Goal: Transaction & Acquisition: Purchase product/service

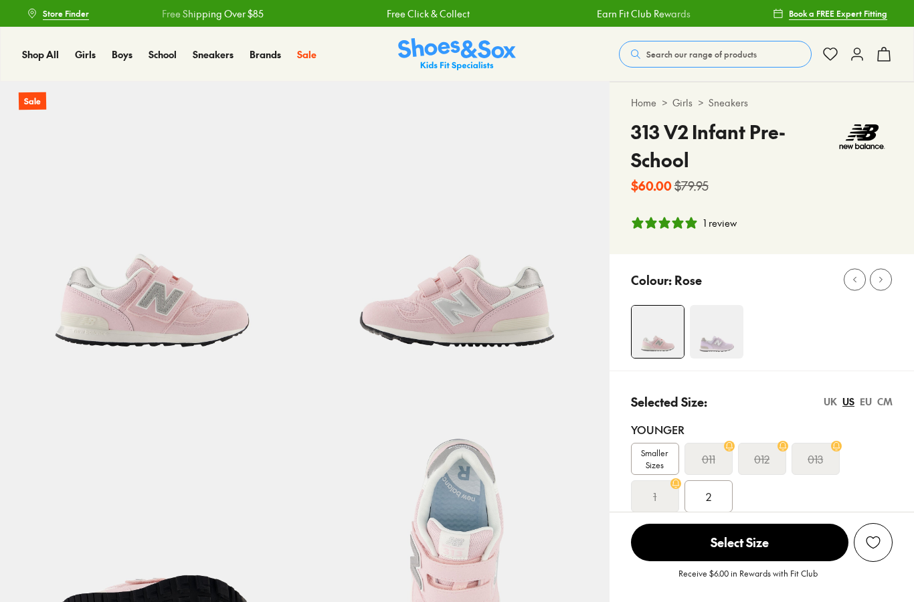
select select "*"
click at [704, 324] on img at bounding box center [717, 332] width 54 height 54
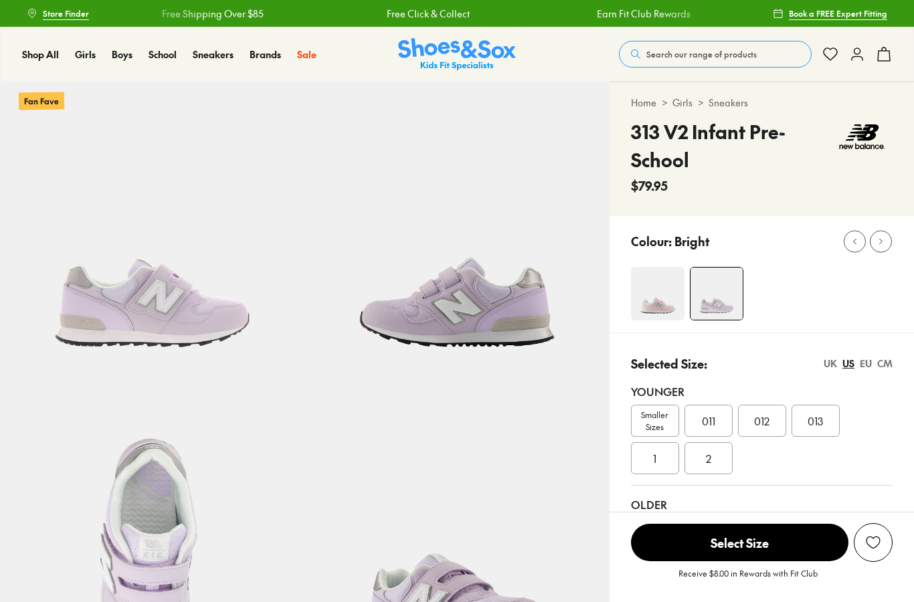
select select "*"
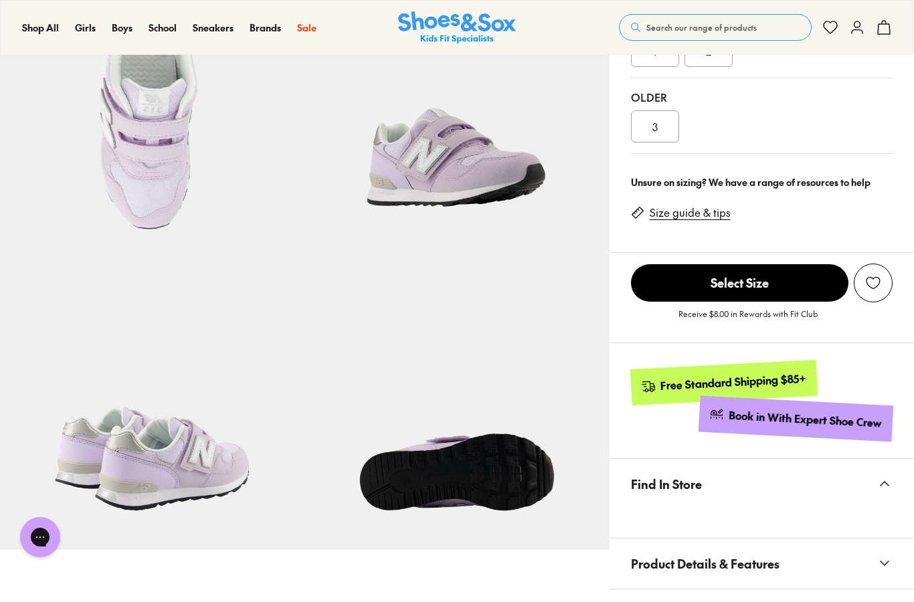
scroll to position [447, 0]
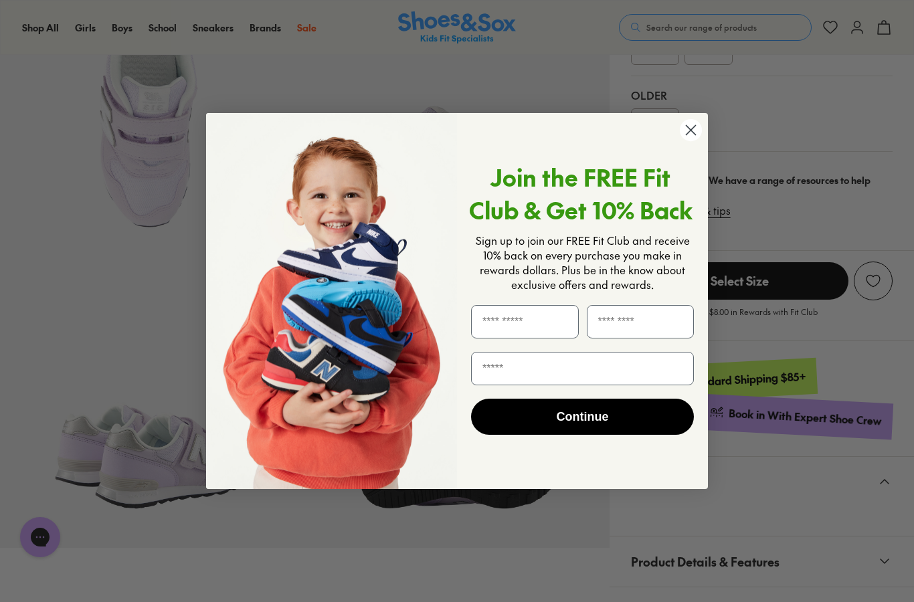
click at [510, 338] on input "First Name" at bounding box center [525, 321] width 108 height 33
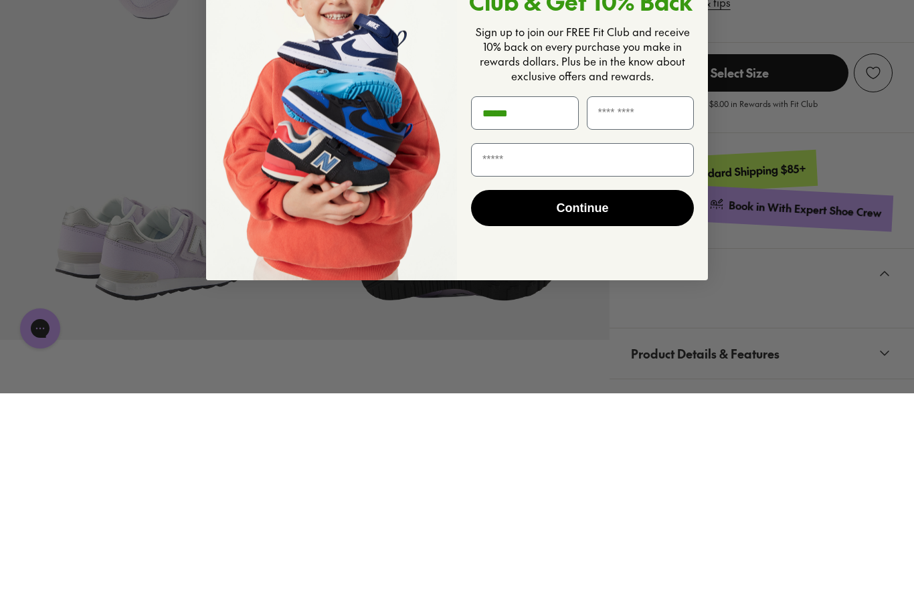
type input "******"
click at [615, 305] on input "Last Name" at bounding box center [641, 321] width 108 height 33
type input "*******"
click at [507, 352] on input "Email" at bounding box center [582, 368] width 223 height 33
type input "**********"
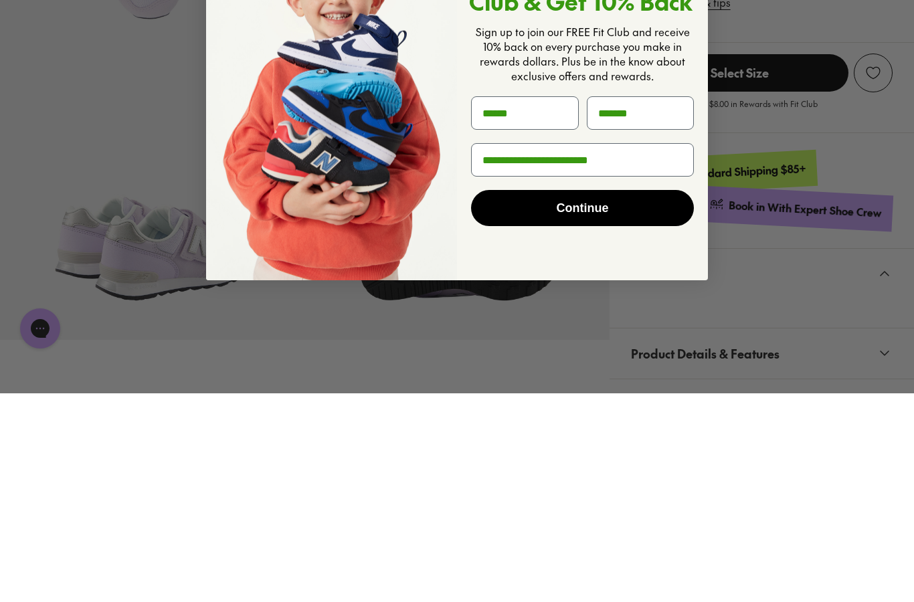
click at [538, 399] on button "Continue" at bounding box center [582, 417] width 223 height 36
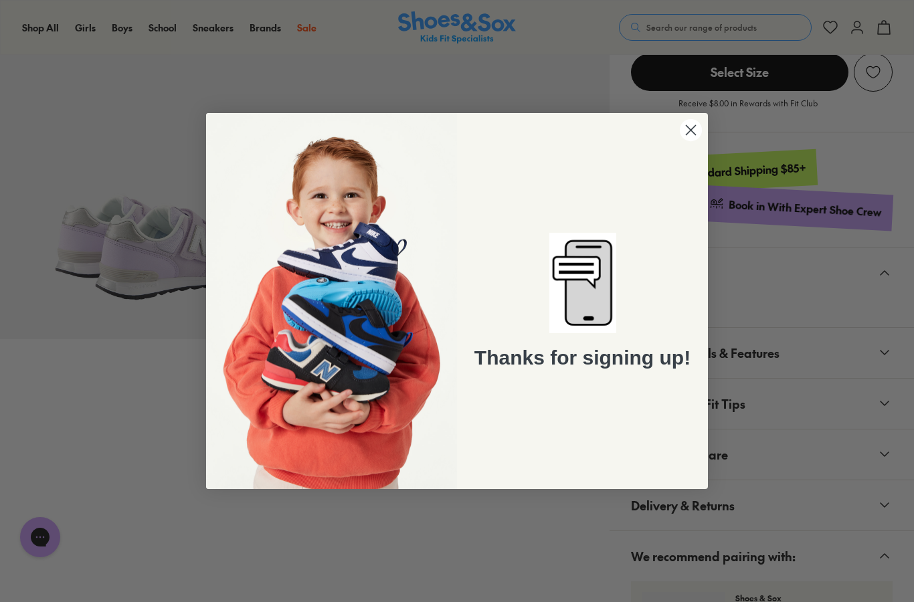
click at [680, 142] on icon "Close dialog" at bounding box center [690, 129] width 23 height 23
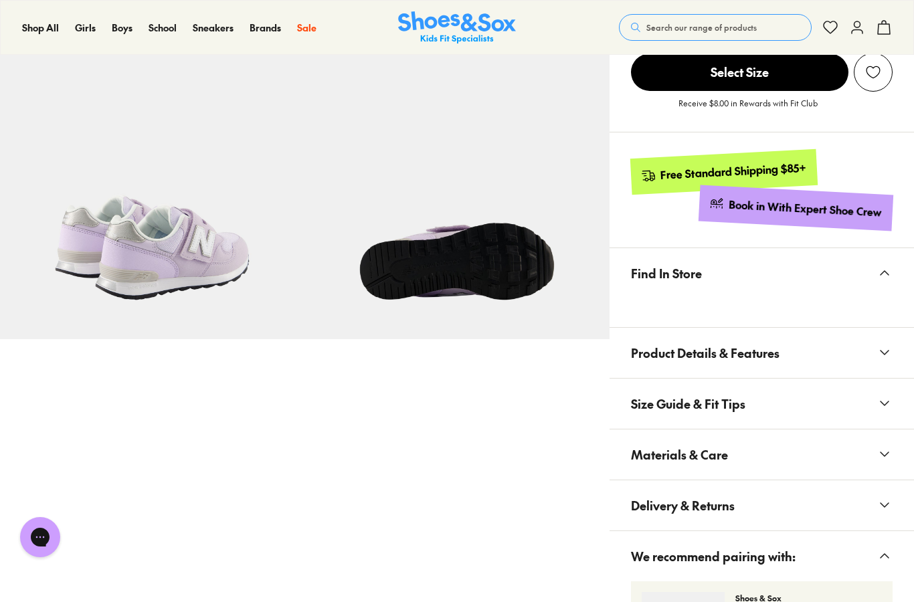
click at [639, 408] on span "Size Guide & Fit Tips" at bounding box center [688, 403] width 114 height 39
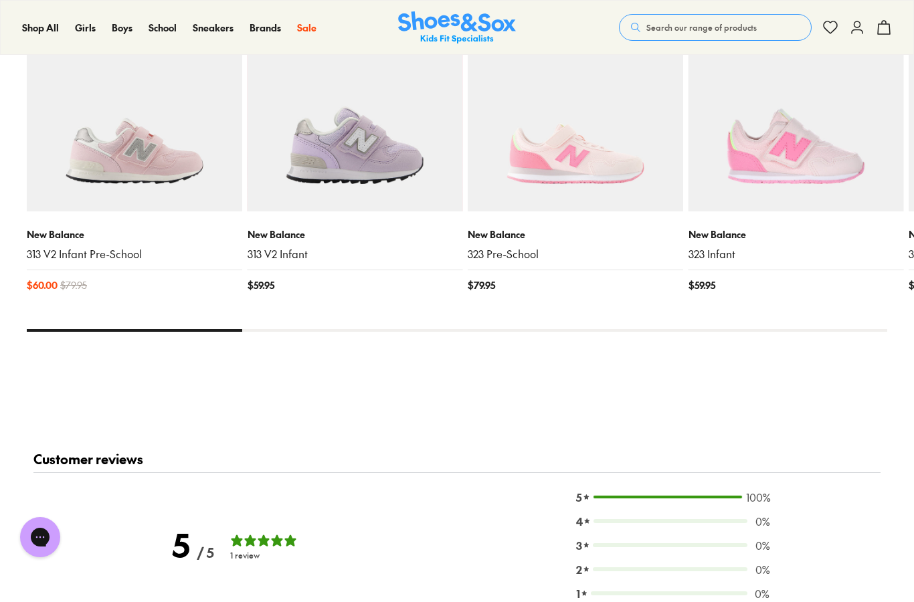
scroll to position [1736, 0]
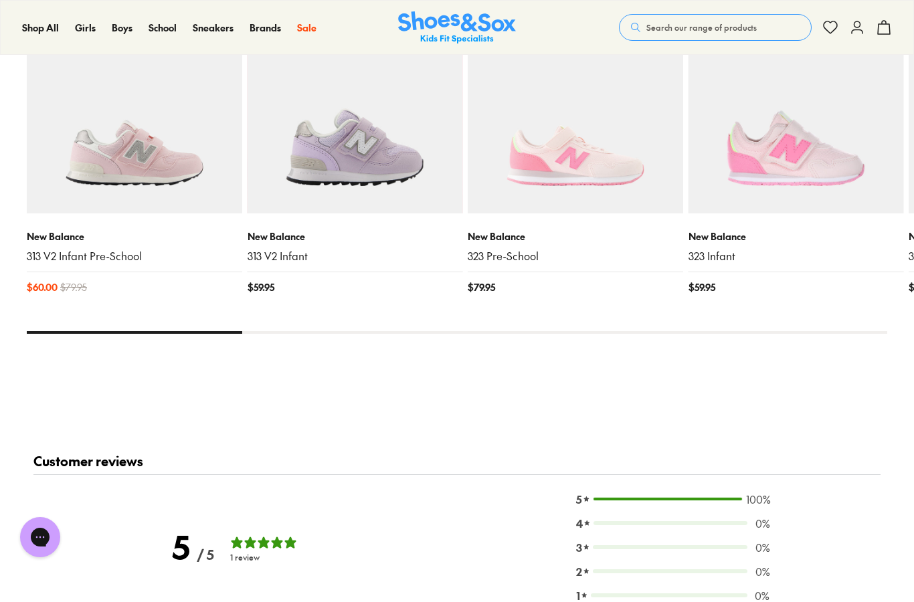
click at [555, 156] on img at bounding box center [575, 105] width 215 height 215
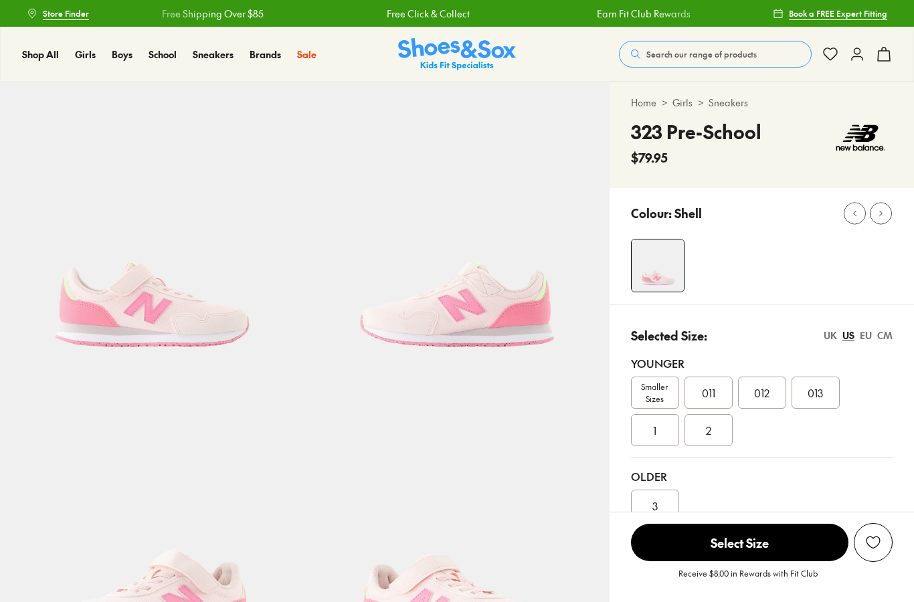
select select "*"
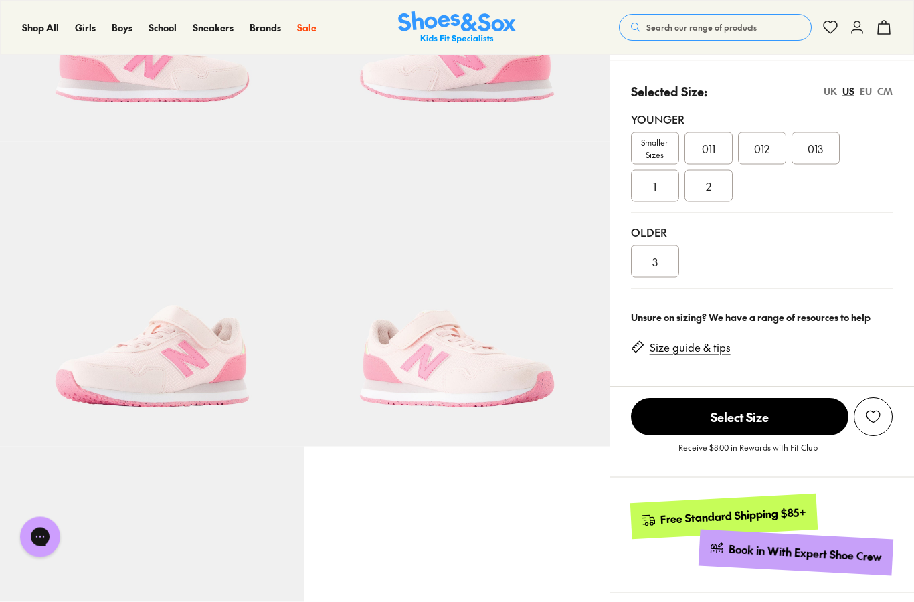
scroll to position [306, 0]
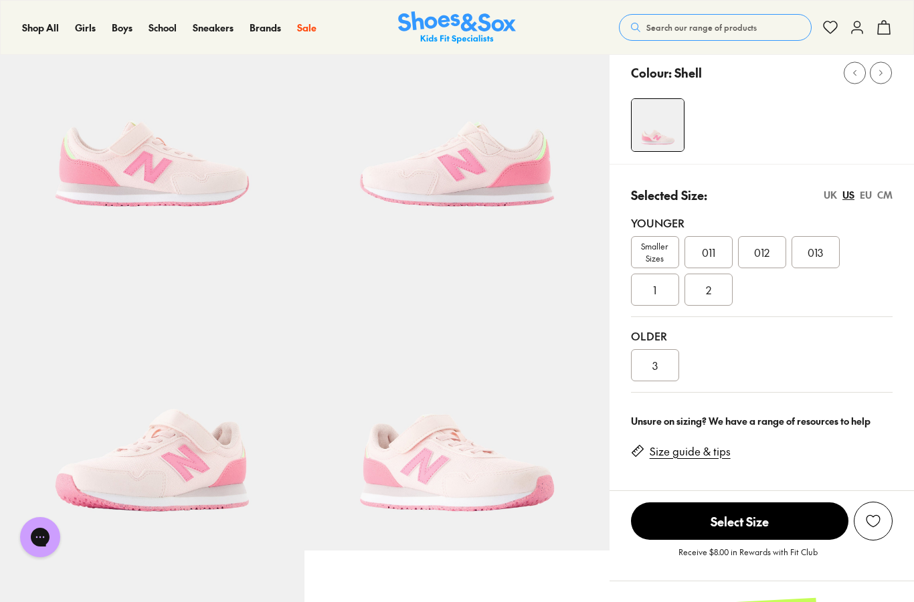
click at [668, 451] on link "Size guide & tips" at bounding box center [689, 451] width 81 height 15
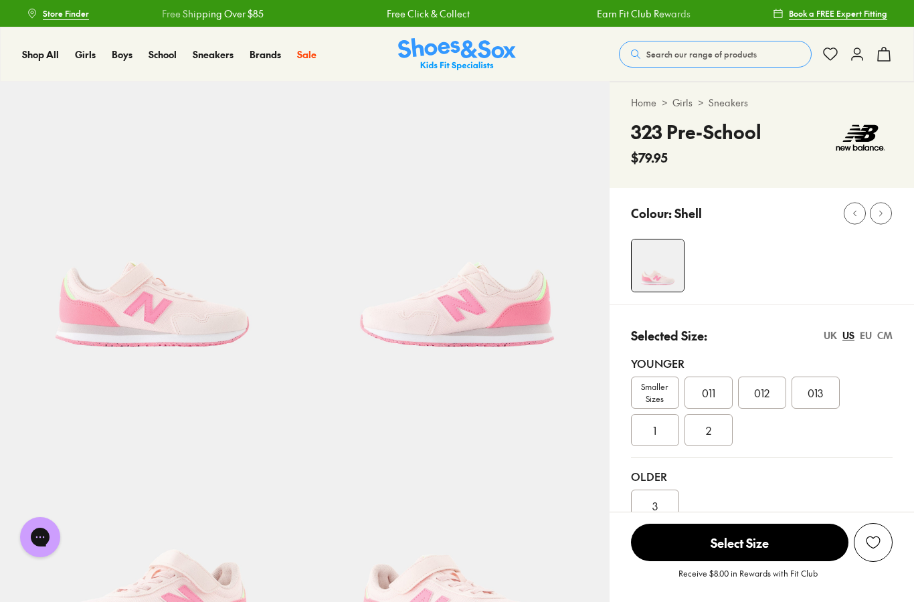
click at [705, 385] on span "011" at bounding box center [708, 393] width 13 height 16
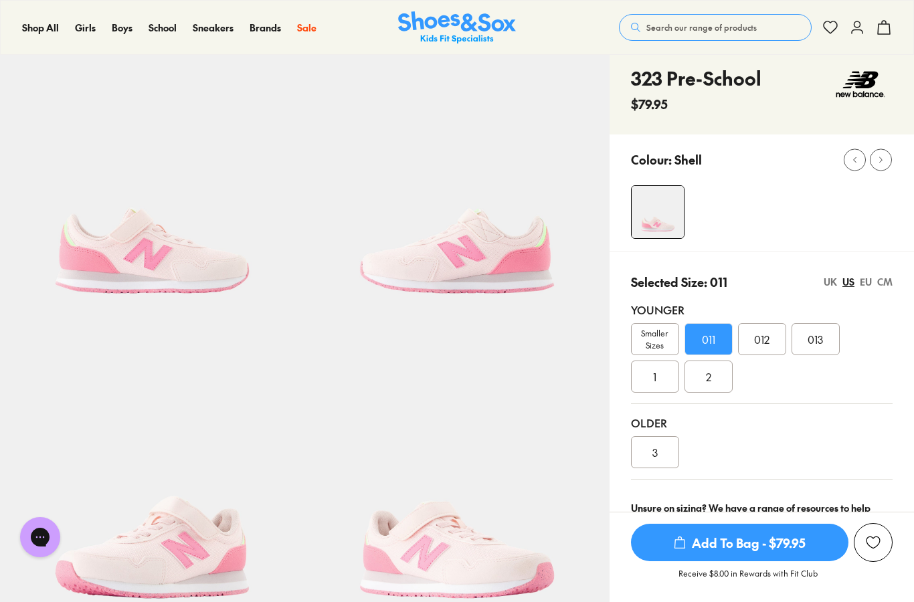
click at [686, 537] on icon "submit" at bounding box center [679, 542] width 13 height 13
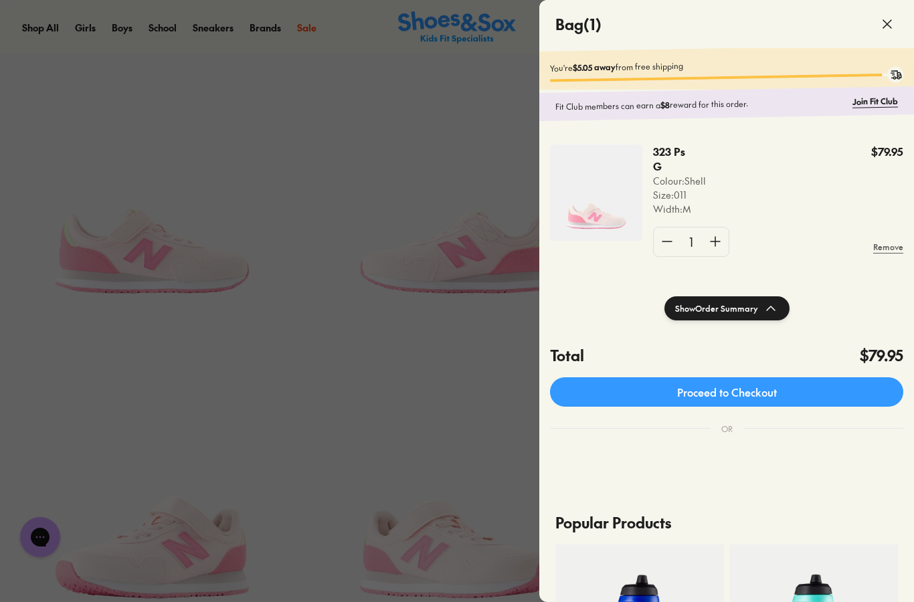
scroll to position [0, 0]
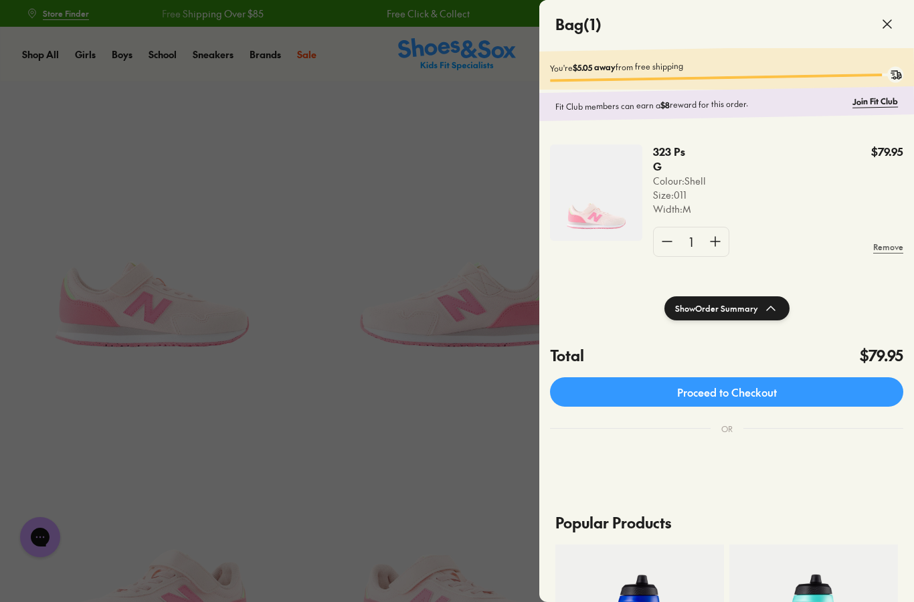
click at [264, 56] on div at bounding box center [457, 301] width 914 height 602
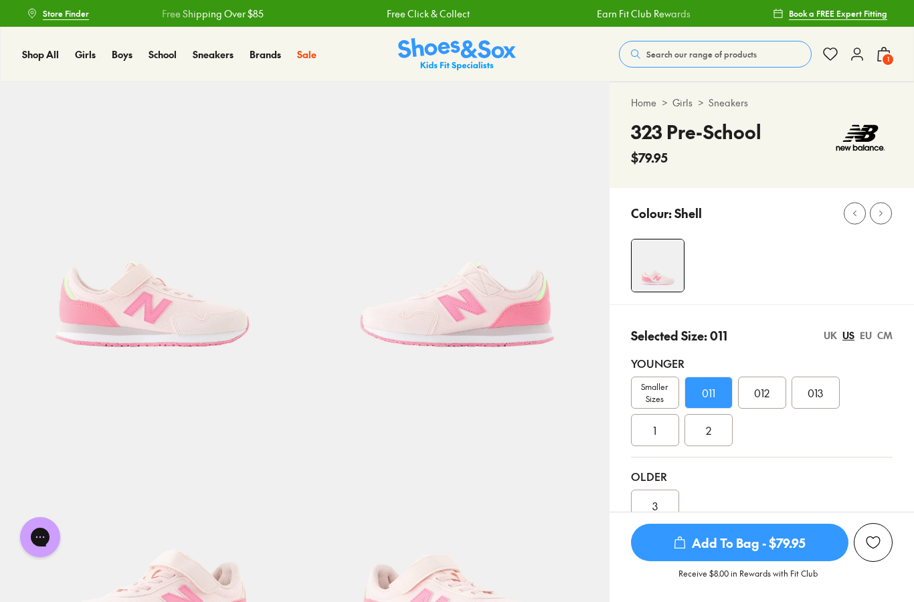
click at [229, 167] on img at bounding box center [241, 140] width 88 height 53
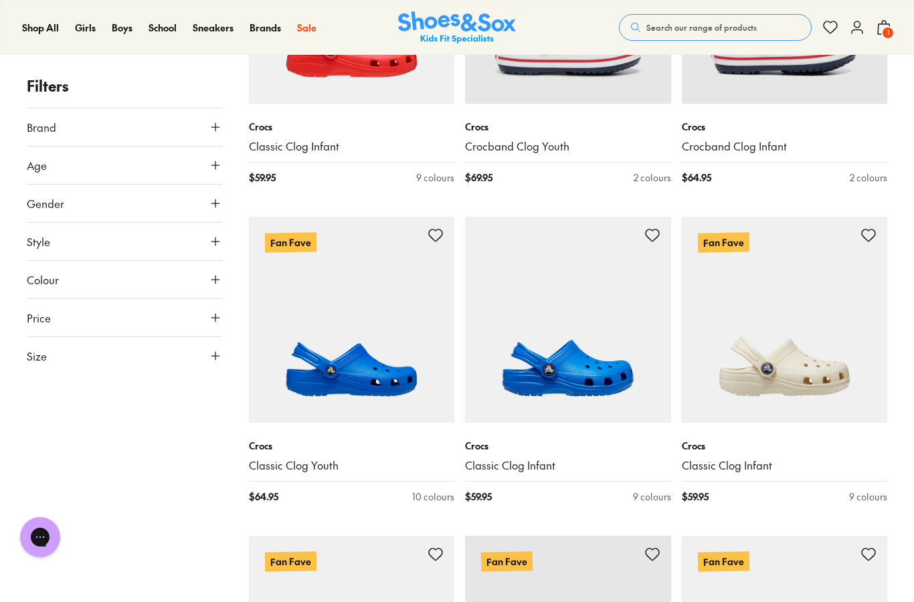
scroll to position [1407, 0]
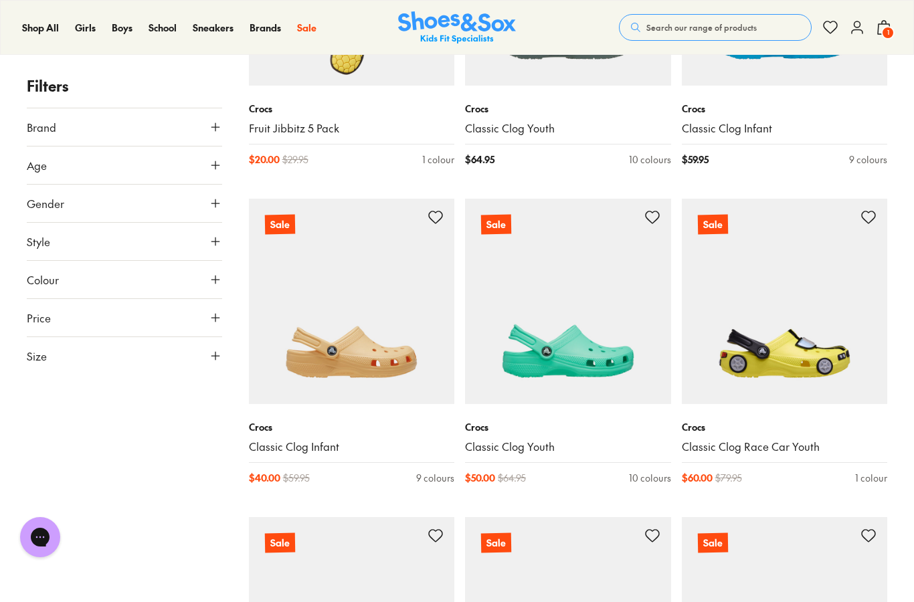
scroll to position [4563, 0]
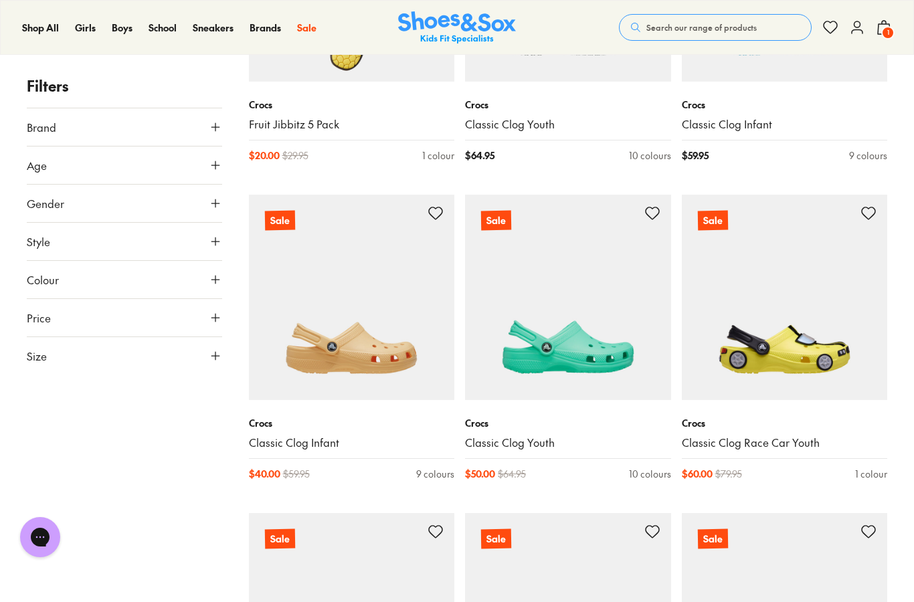
click at [581, 320] on img at bounding box center [568, 298] width 206 height 206
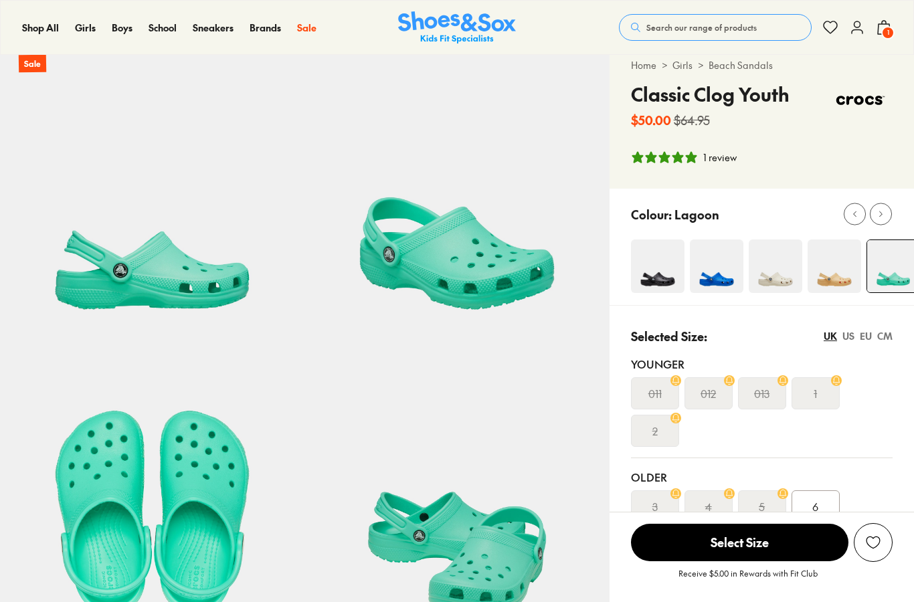
select select "*"
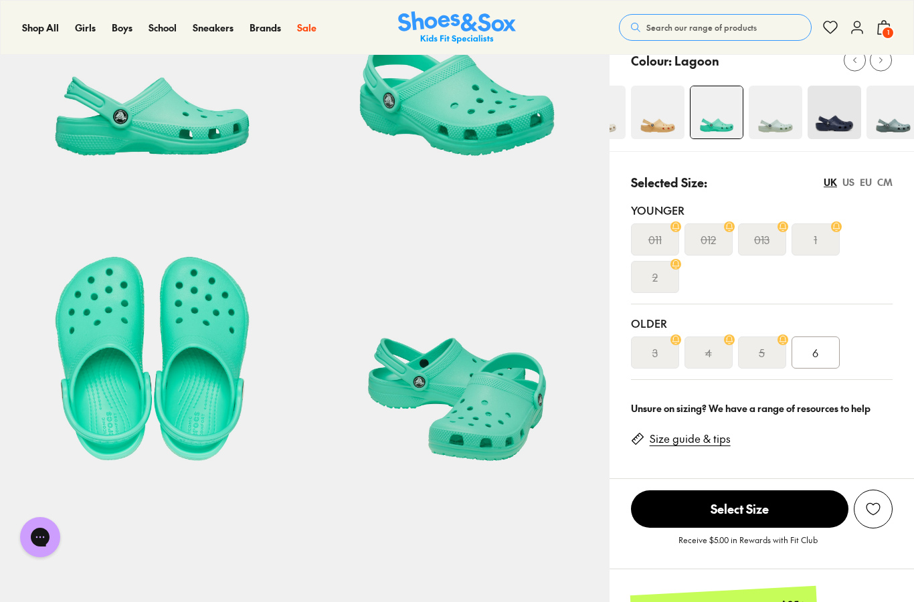
scroll to position [189, 0]
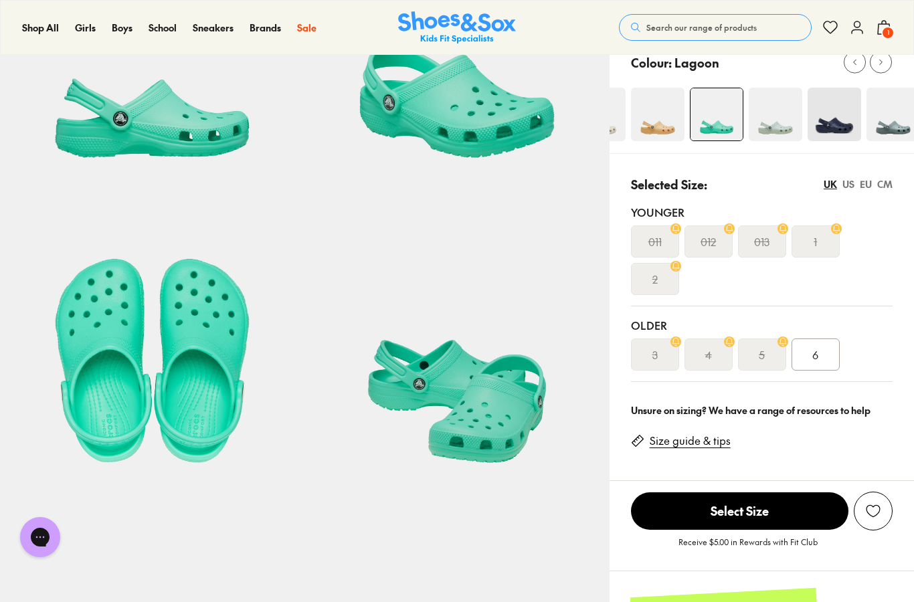
click at [774, 114] on img at bounding box center [775, 115] width 54 height 54
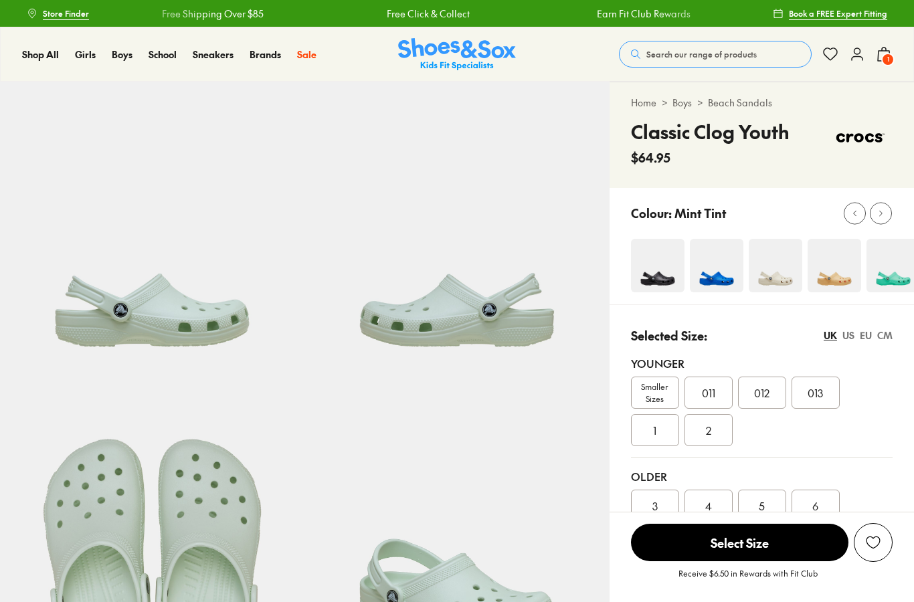
select select "*"
click at [650, 391] on span "Smaller Sizes" at bounding box center [654, 393] width 47 height 24
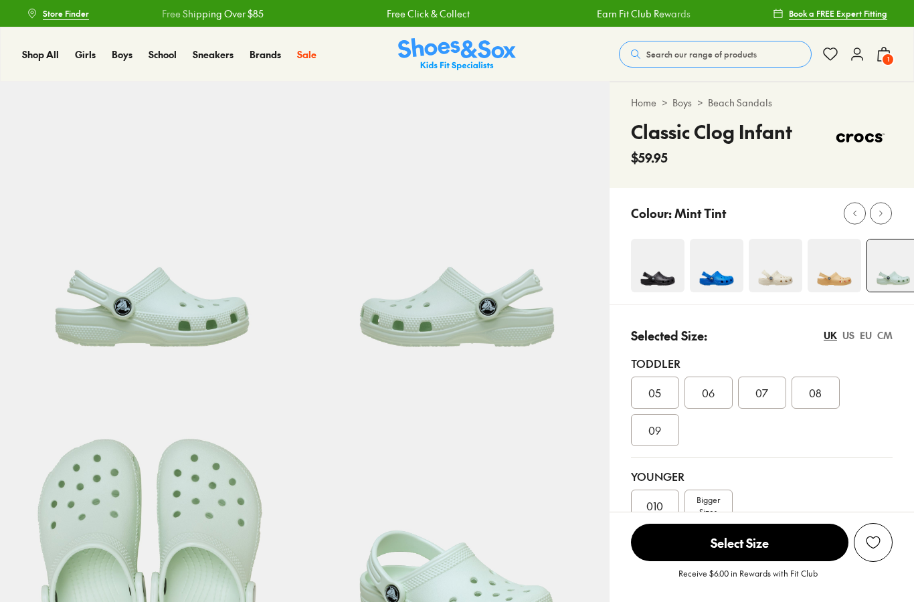
select select "*"
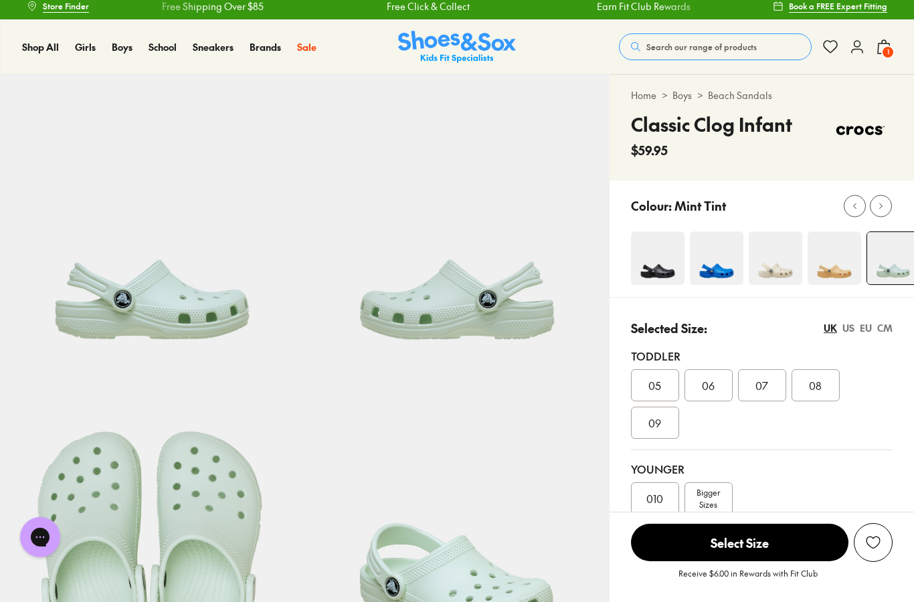
click at [651, 494] on span "010" at bounding box center [654, 498] width 17 height 16
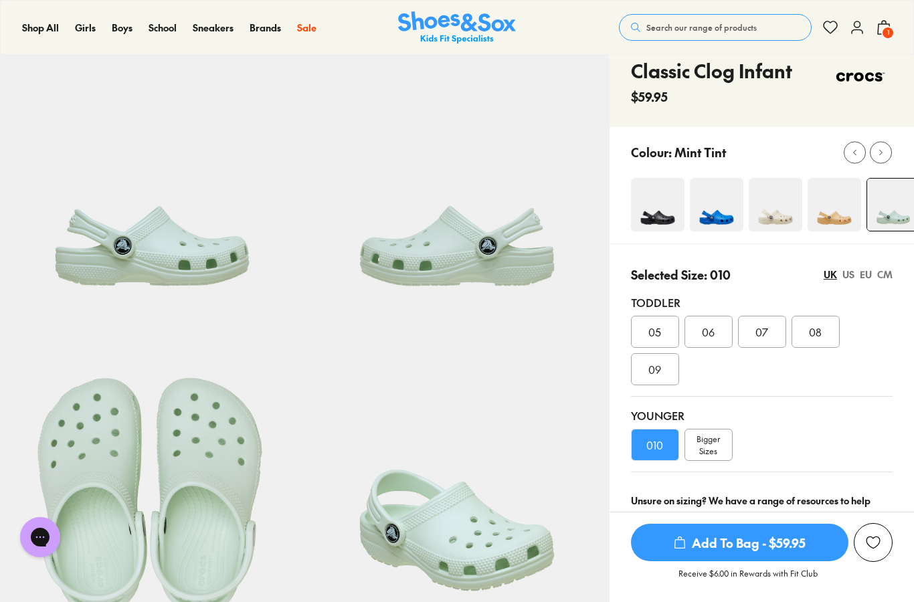
click at [673, 542] on span "Add To Bag - $59.95" at bounding box center [739, 542] width 217 height 37
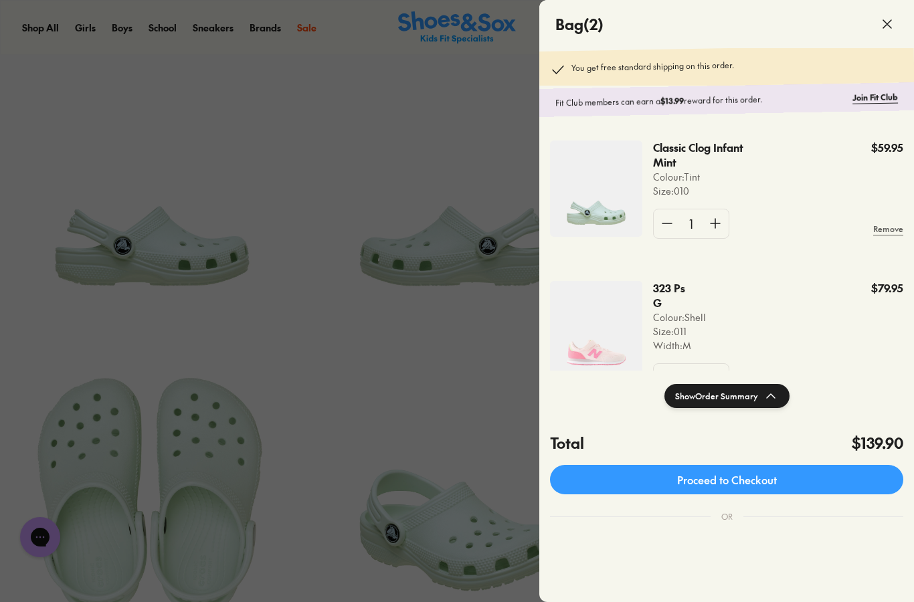
click at [896, 19] on span at bounding box center [886, 23] width 37 height 37
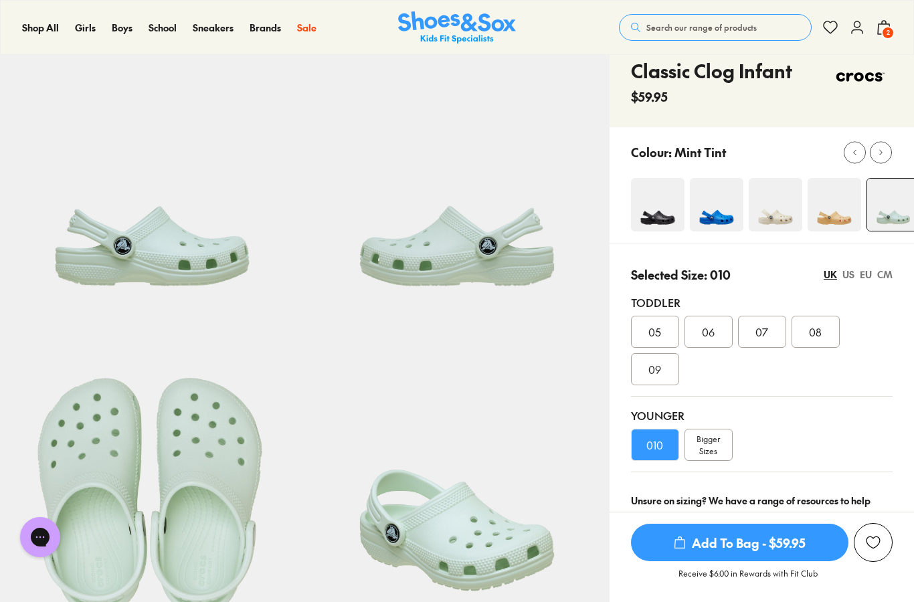
click at [368, 408] on img at bounding box center [456, 477] width 304 height 304
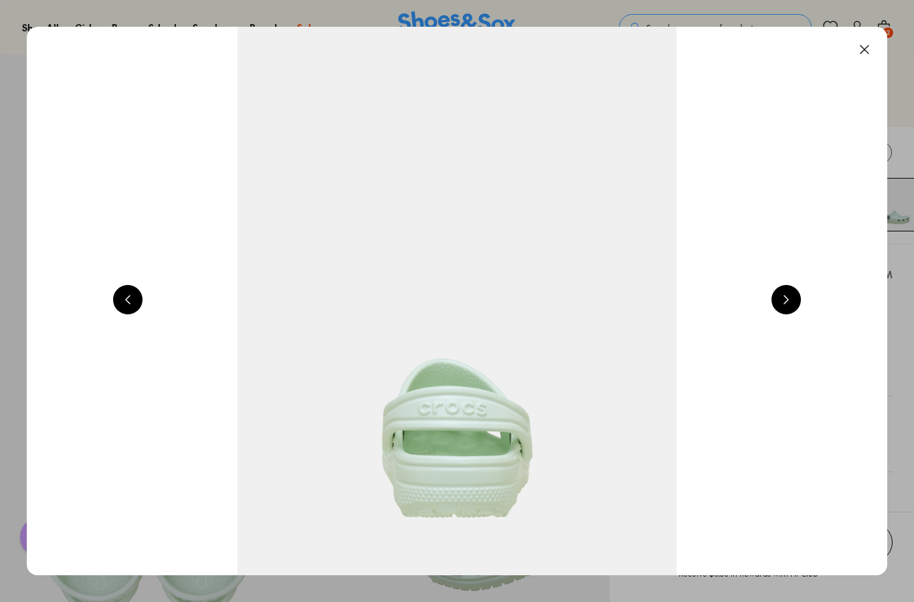
scroll to position [0, 3441]
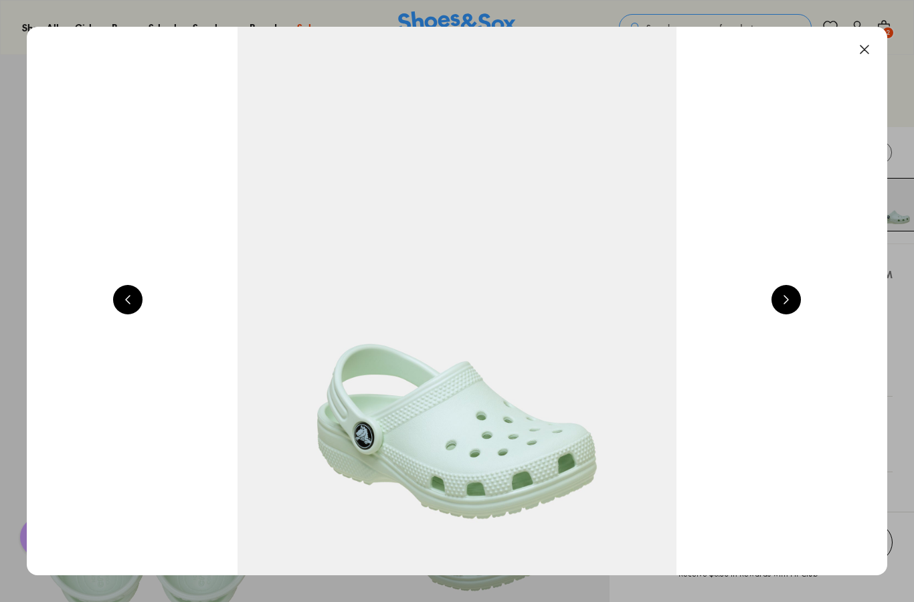
click at [795, 300] on button at bounding box center [785, 299] width 29 height 29
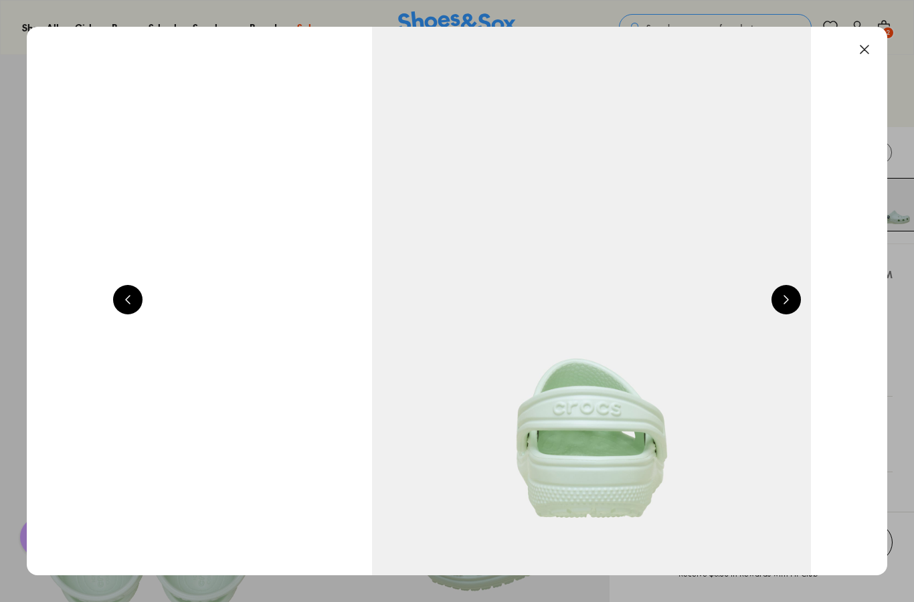
scroll to position [0, 4301]
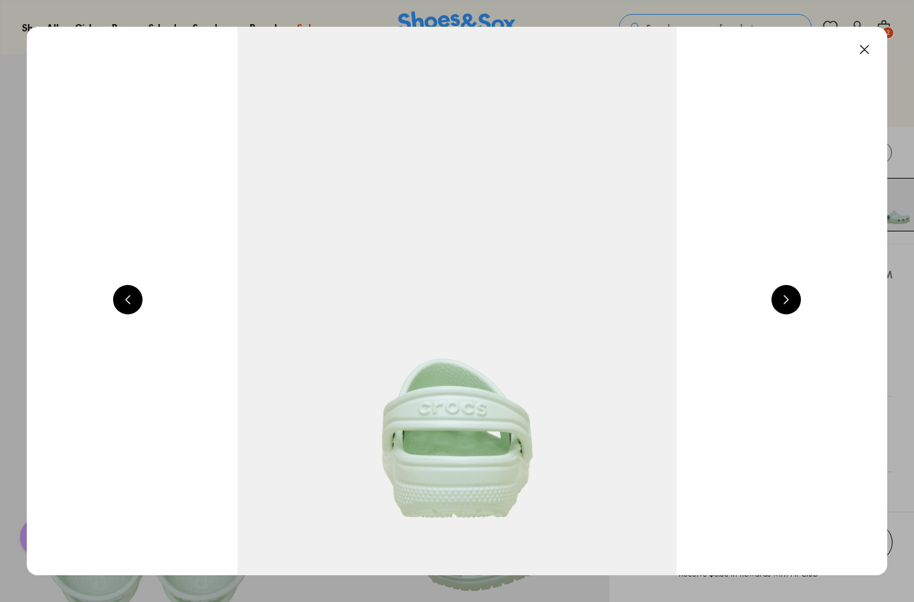
click at [864, 60] on button at bounding box center [863, 49] width 29 height 29
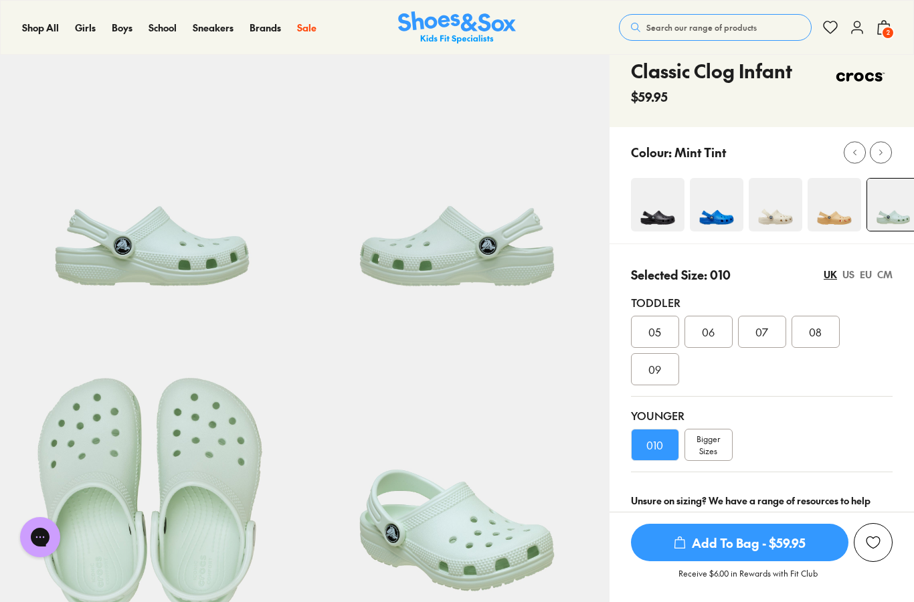
click at [885, 25] on icon at bounding box center [884, 27] width 16 height 16
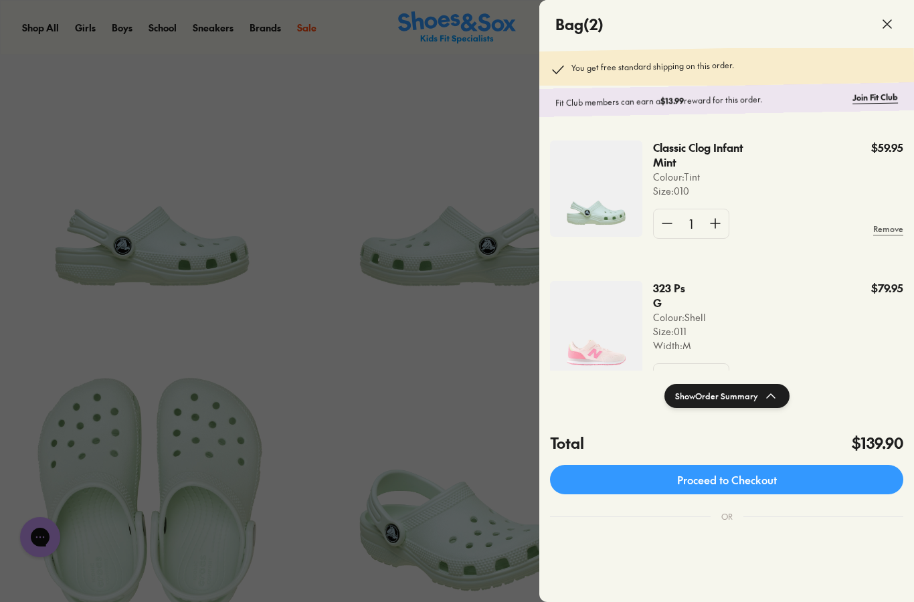
click at [851, 471] on link "Proceed to Checkout" at bounding box center [726, 479] width 353 height 29
